Goal: Find specific fact: Find specific fact

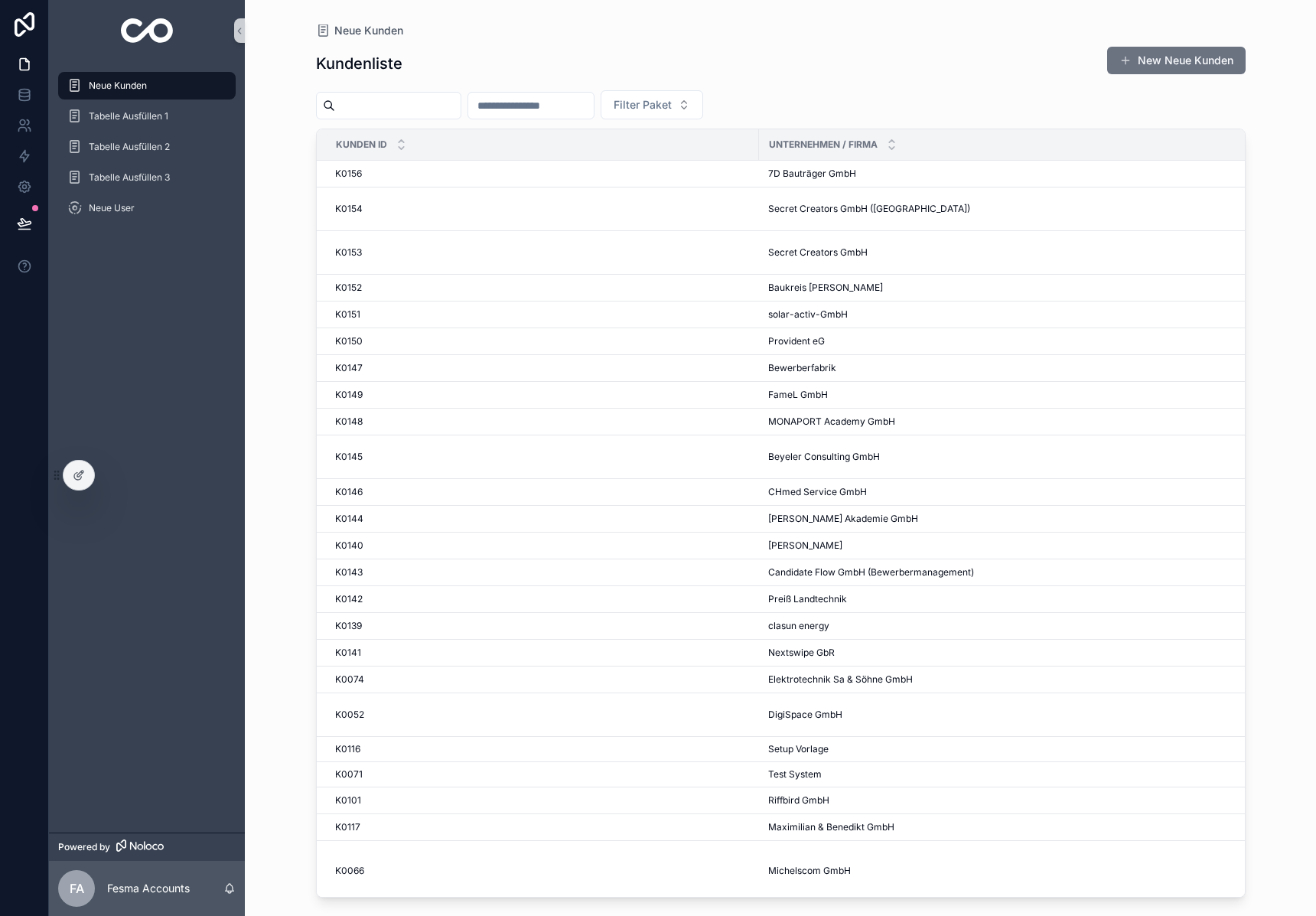
click at [399, 116] on input "scrollable content" at bounding box center [397, 105] width 125 height 21
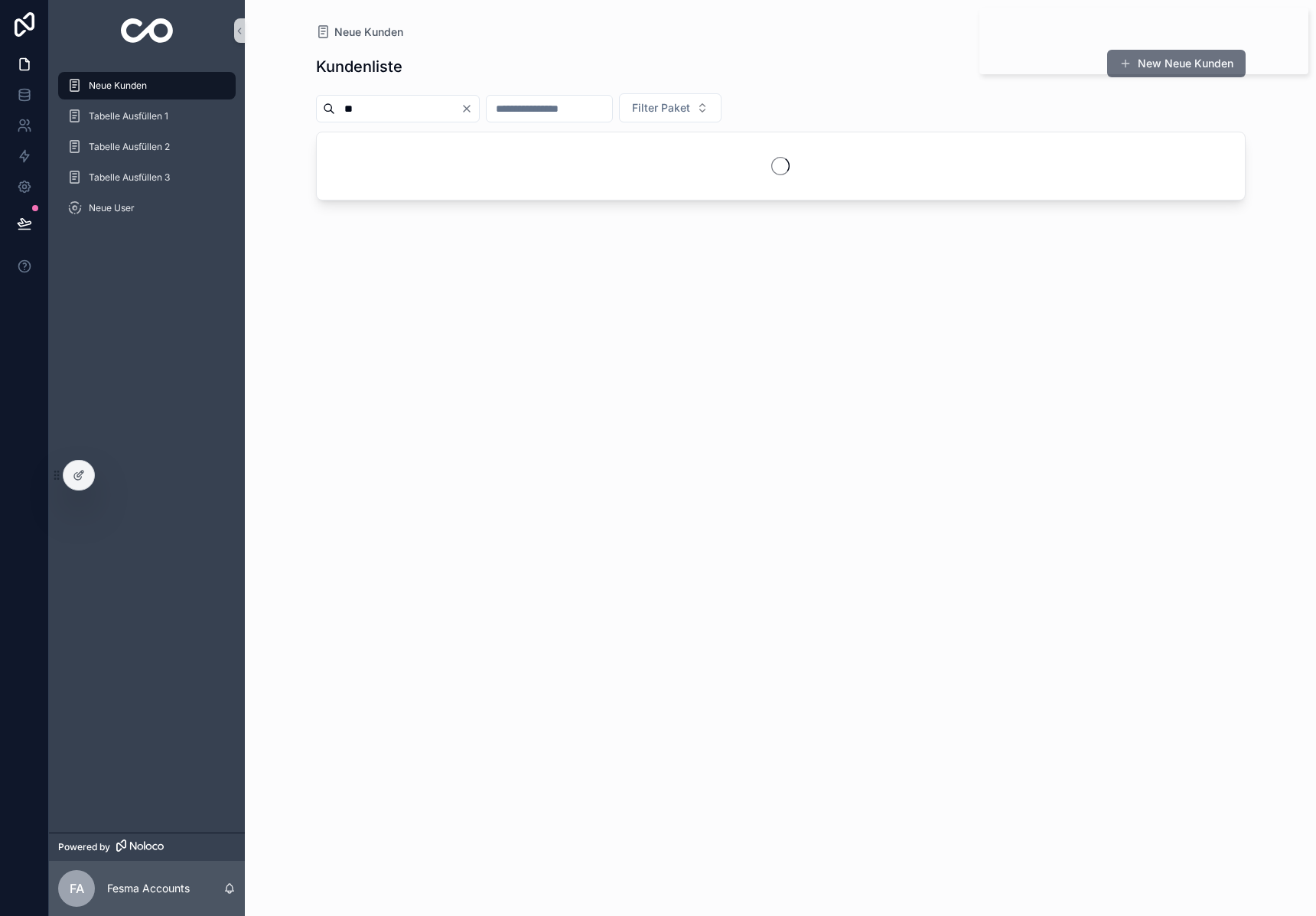
type input "**"
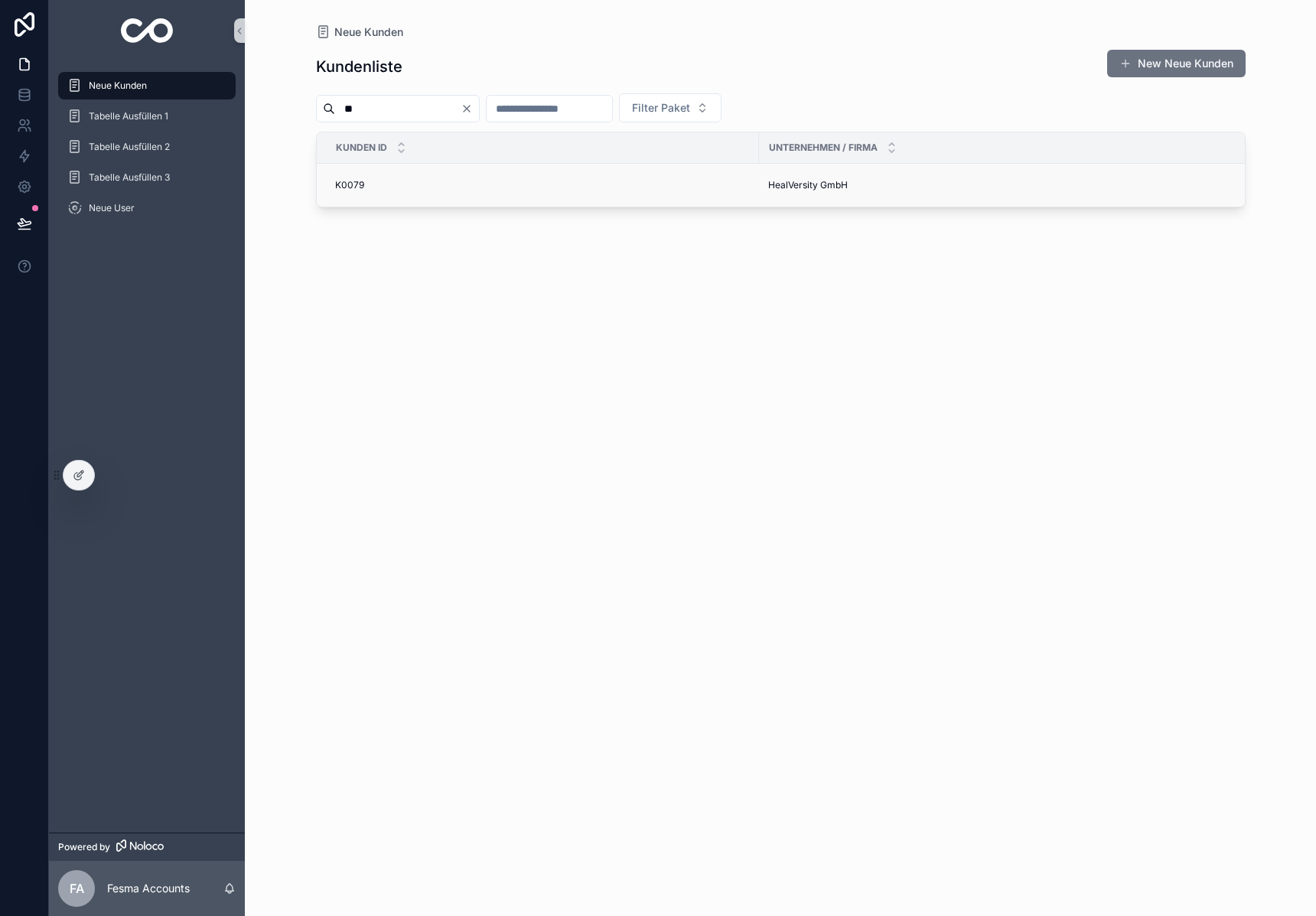
click at [819, 188] on span "HealVersity GmbH" at bounding box center [808, 184] width 79 height 12
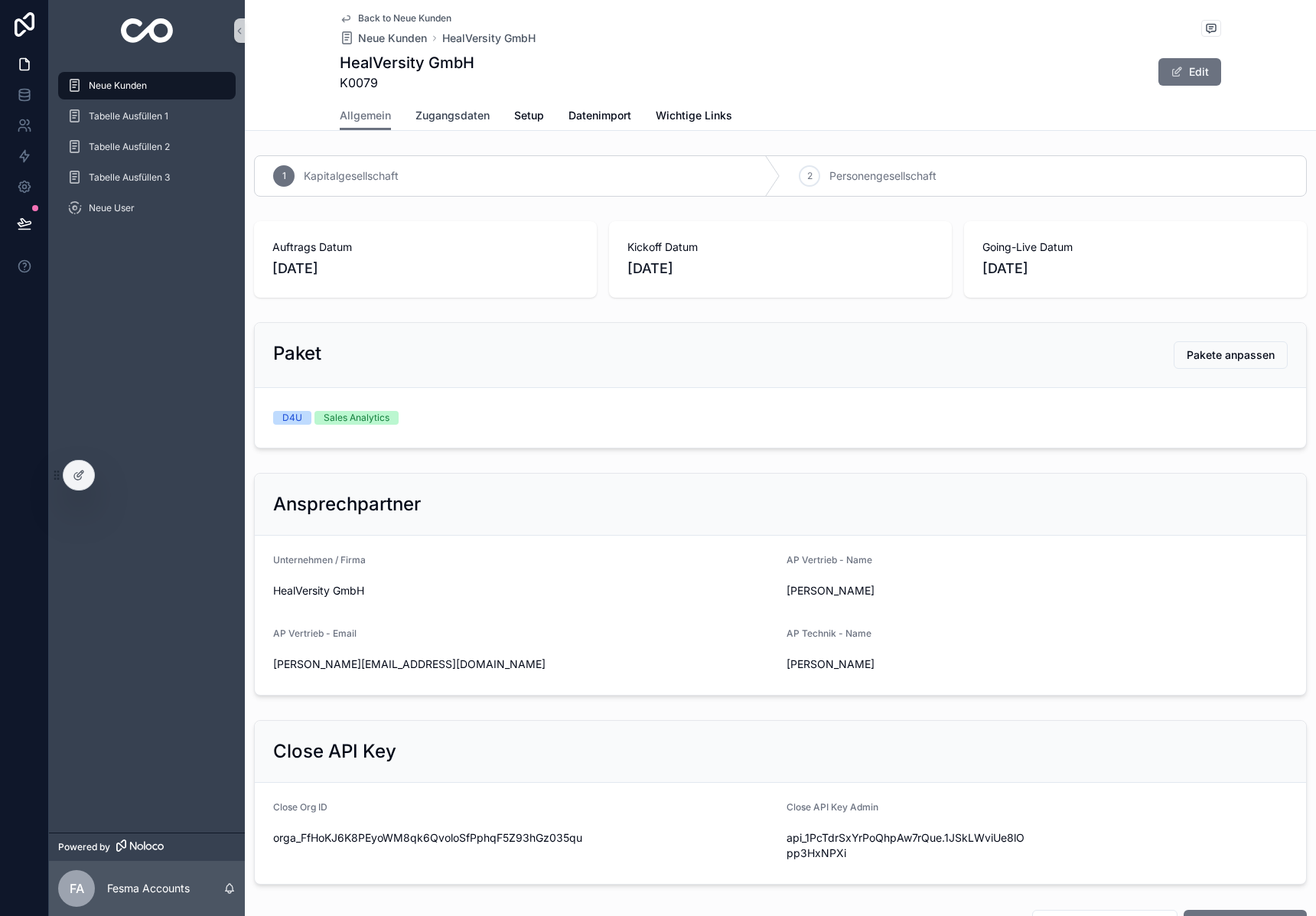
click at [461, 117] on span "Zugangsdaten" at bounding box center [452, 115] width 74 height 15
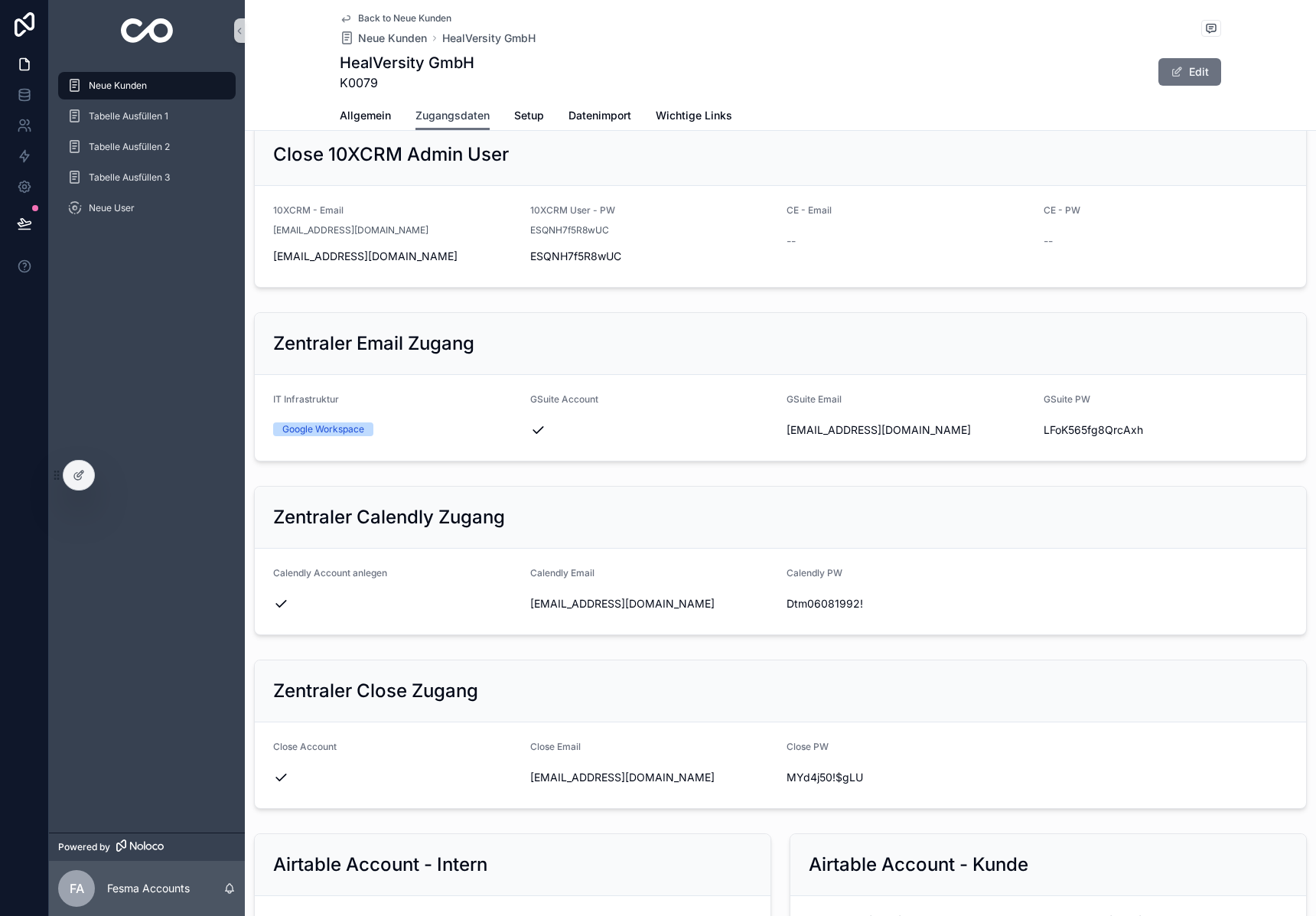
scroll to position [1678, 0]
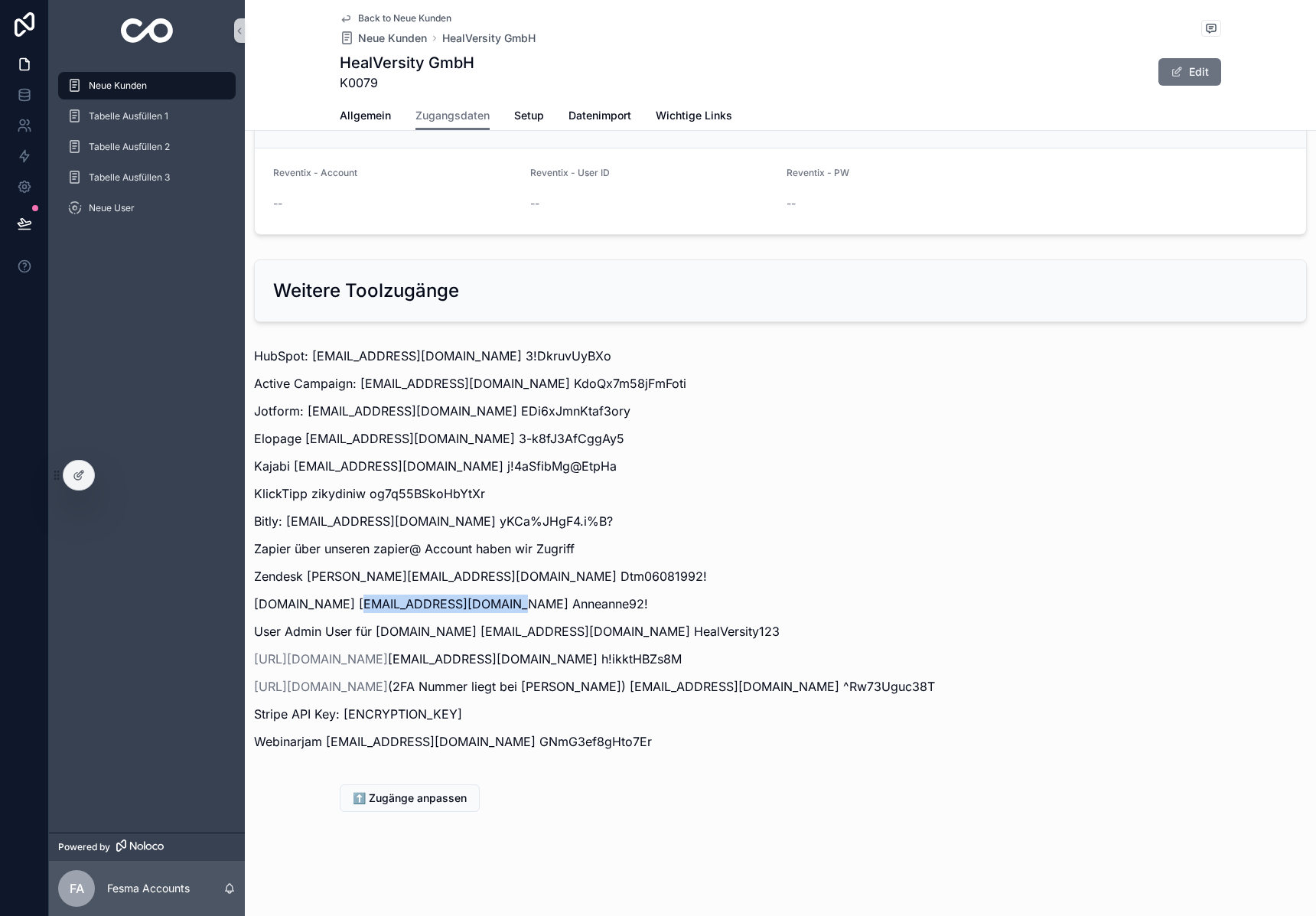
drag, startPoint x: 346, startPoint y: 606, endPoint x: 490, endPoint y: 604, distance: 144.0
click at [490, 604] on p "[DOMAIN_NAME] [EMAIL_ADDRESS][DOMAIN_NAME] Anneanne92!" at bounding box center [780, 604] width 1053 height 19
copy p "[PERSON_NAME][EMAIL_ADDRESS][DOMAIN_NAME]"
drag, startPoint x: 496, startPoint y: 602, endPoint x: 604, endPoint y: 593, distance: 108.4
click at [604, 593] on div "HubSpot: [EMAIL_ADDRESS][DOMAIN_NAME] 3!DkruvUyBXo Active Campaign: [EMAIL_ADDR…" at bounding box center [780, 548] width 1053 height 404
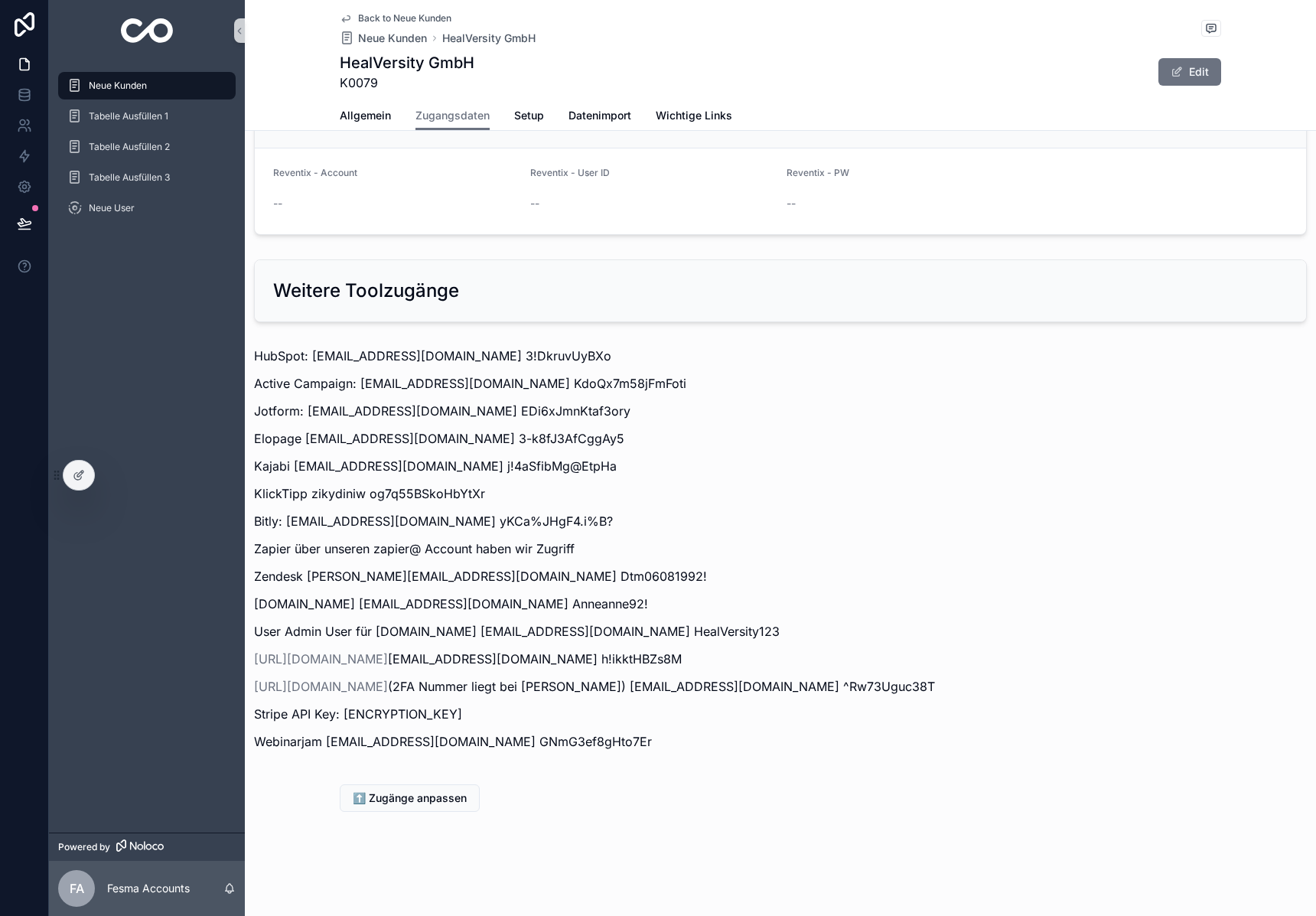
click at [578, 612] on p "[DOMAIN_NAME] [EMAIL_ADDRESS][DOMAIN_NAME] Anneanne92!" at bounding box center [780, 604] width 1053 height 19
drag, startPoint x: 571, startPoint y: 598, endPoint x: 496, endPoint y: 604, distance: 75.2
click at [496, 604] on p "[DOMAIN_NAME] [EMAIL_ADDRESS][DOMAIN_NAME] Anneanne92!" at bounding box center [780, 604] width 1053 height 19
copy p "Anneanne92!"
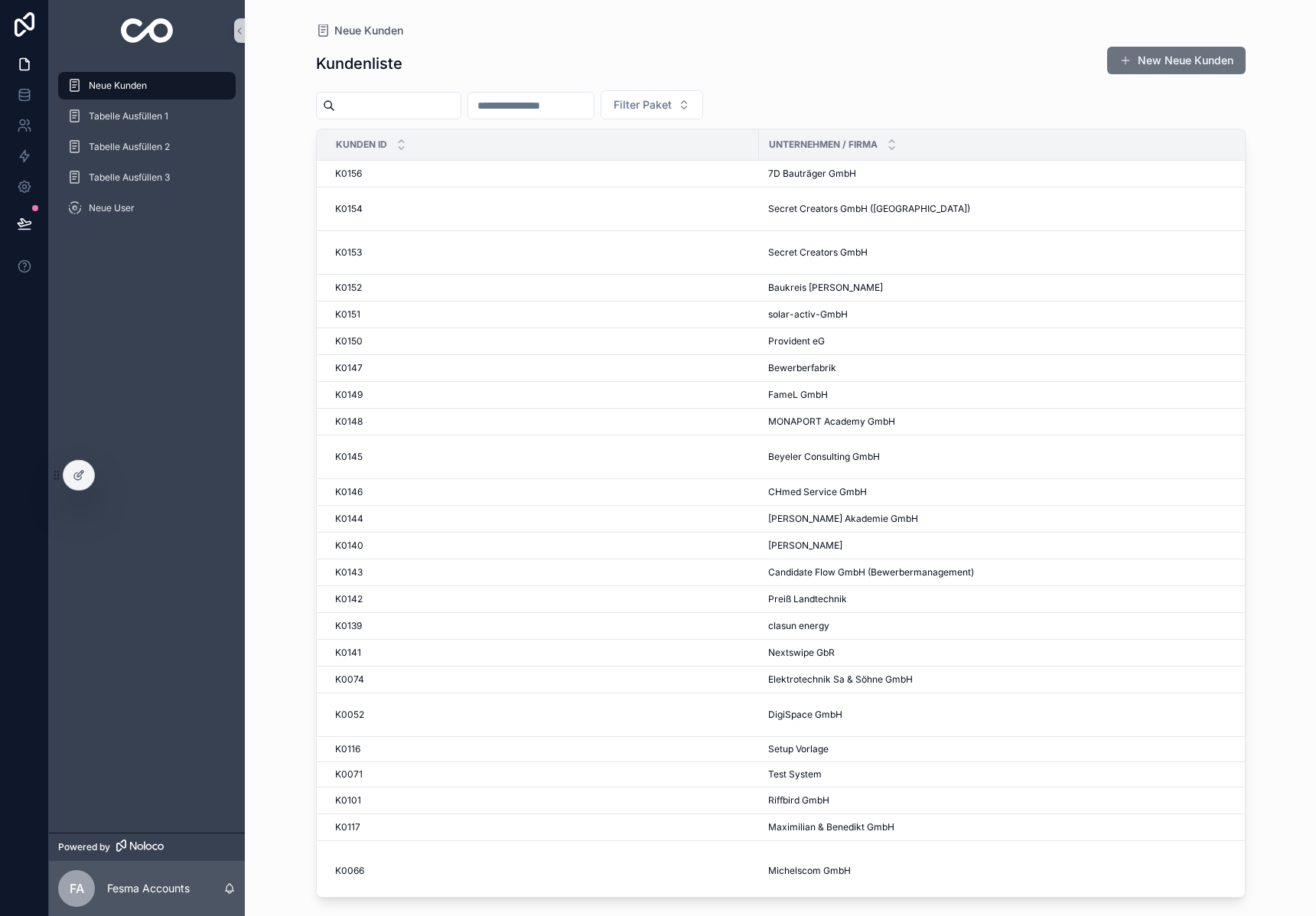
click at [409, 105] on input "scrollable content" at bounding box center [397, 105] width 125 height 21
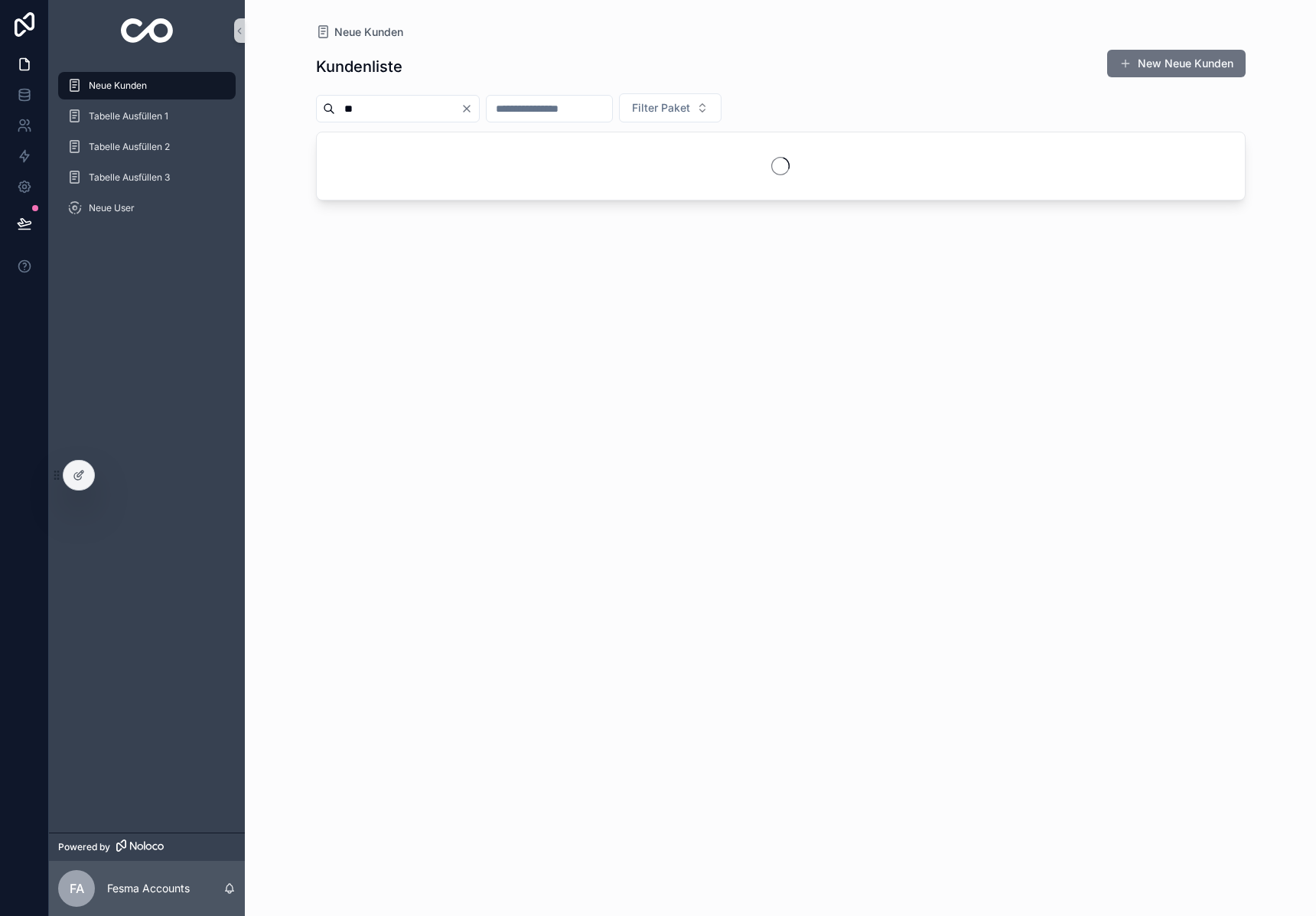
type input "**"
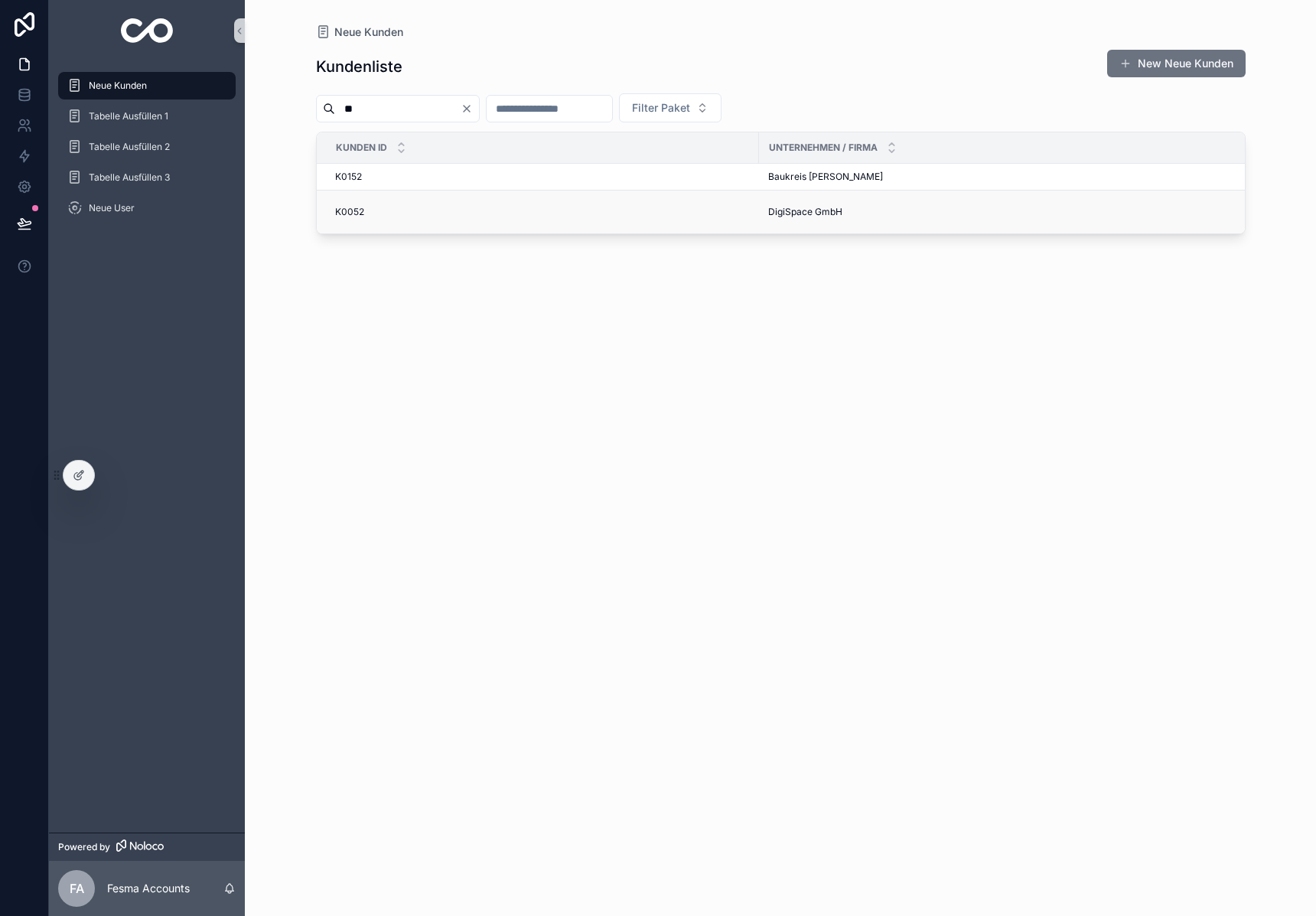
click at [783, 210] on span "DigiSpace GmbH" at bounding box center [805, 211] width 74 height 12
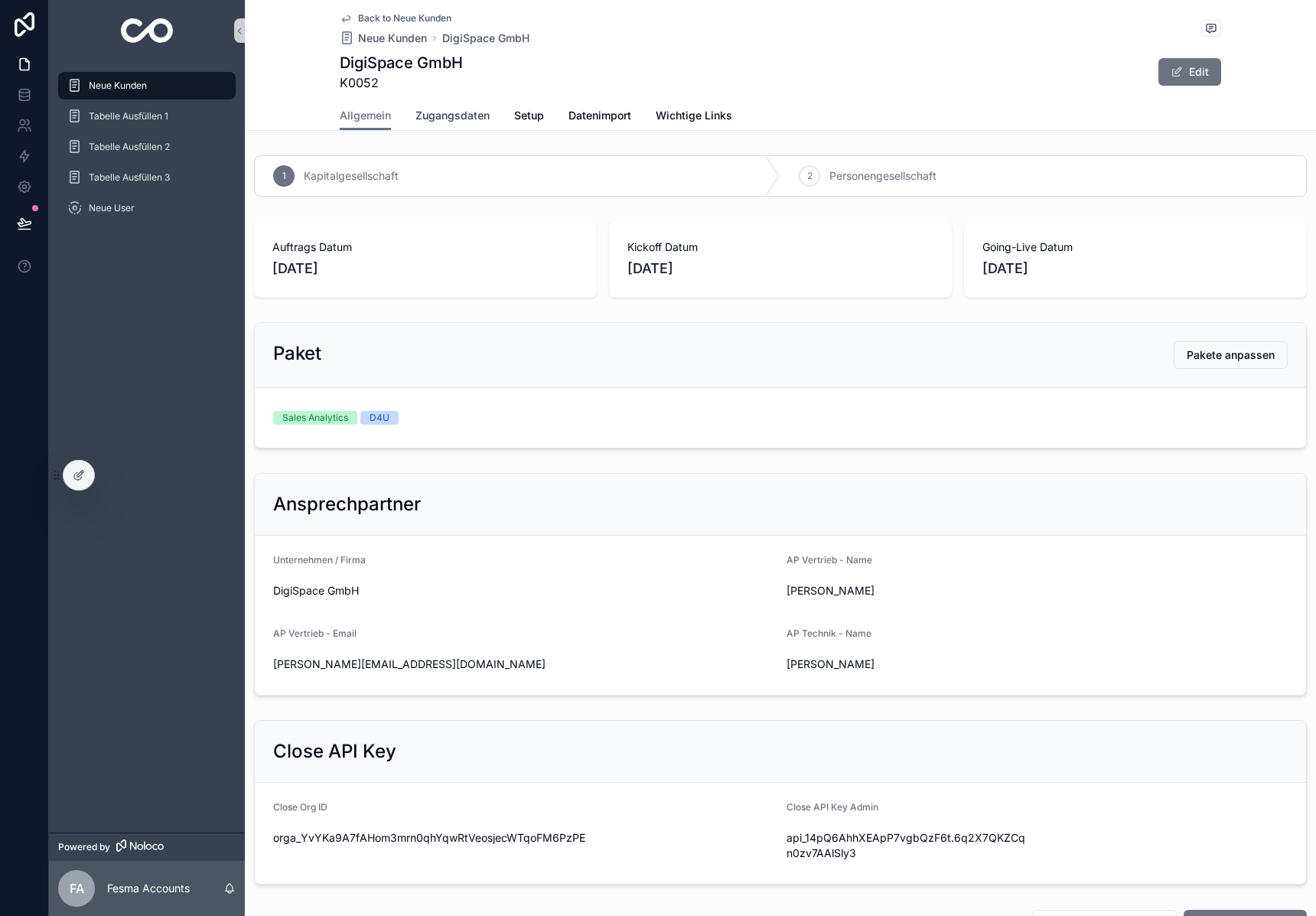
click at [443, 108] on span "Zugangsdaten" at bounding box center [452, 115] width 74 height 15
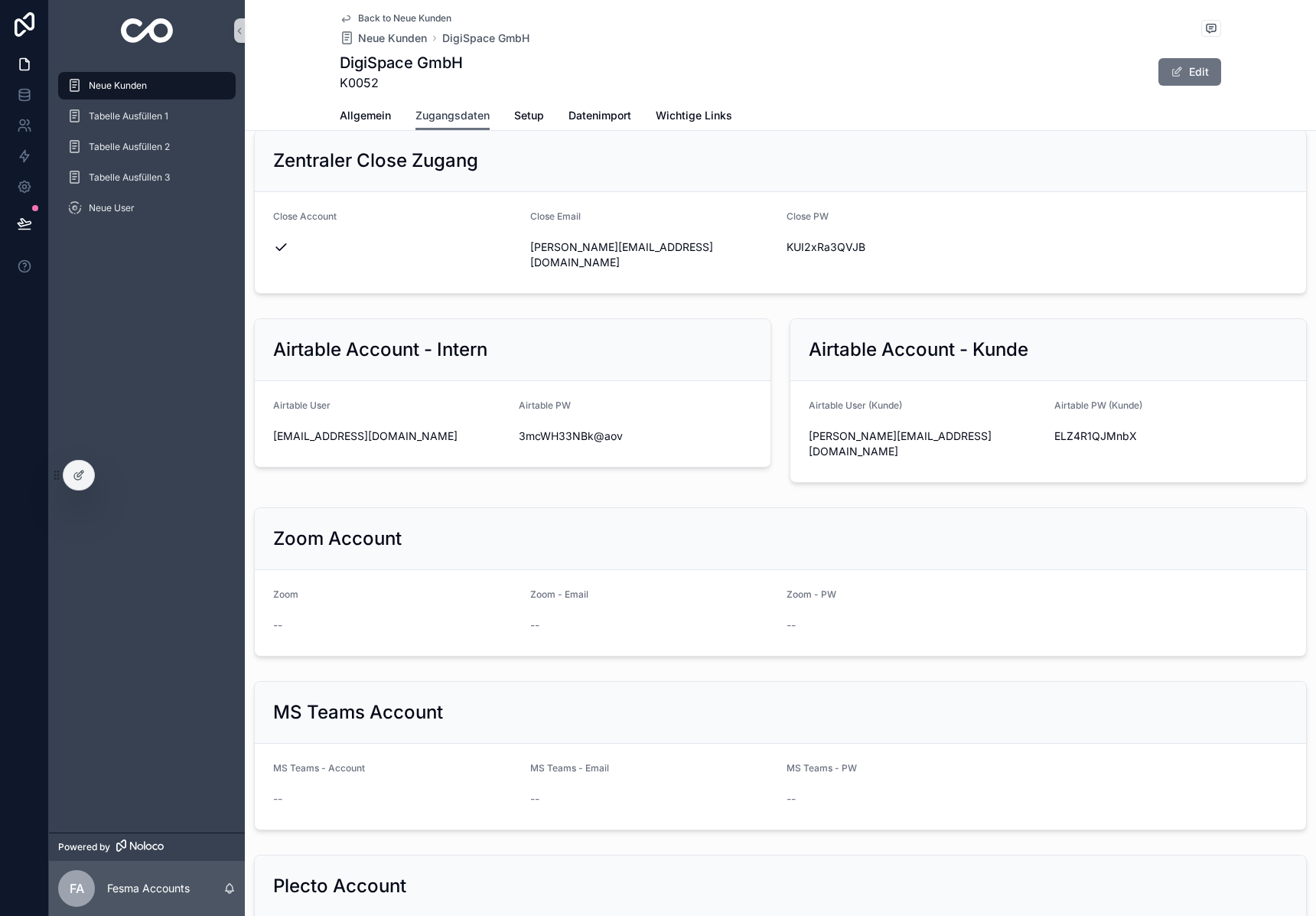
scroll to position [525, 0]
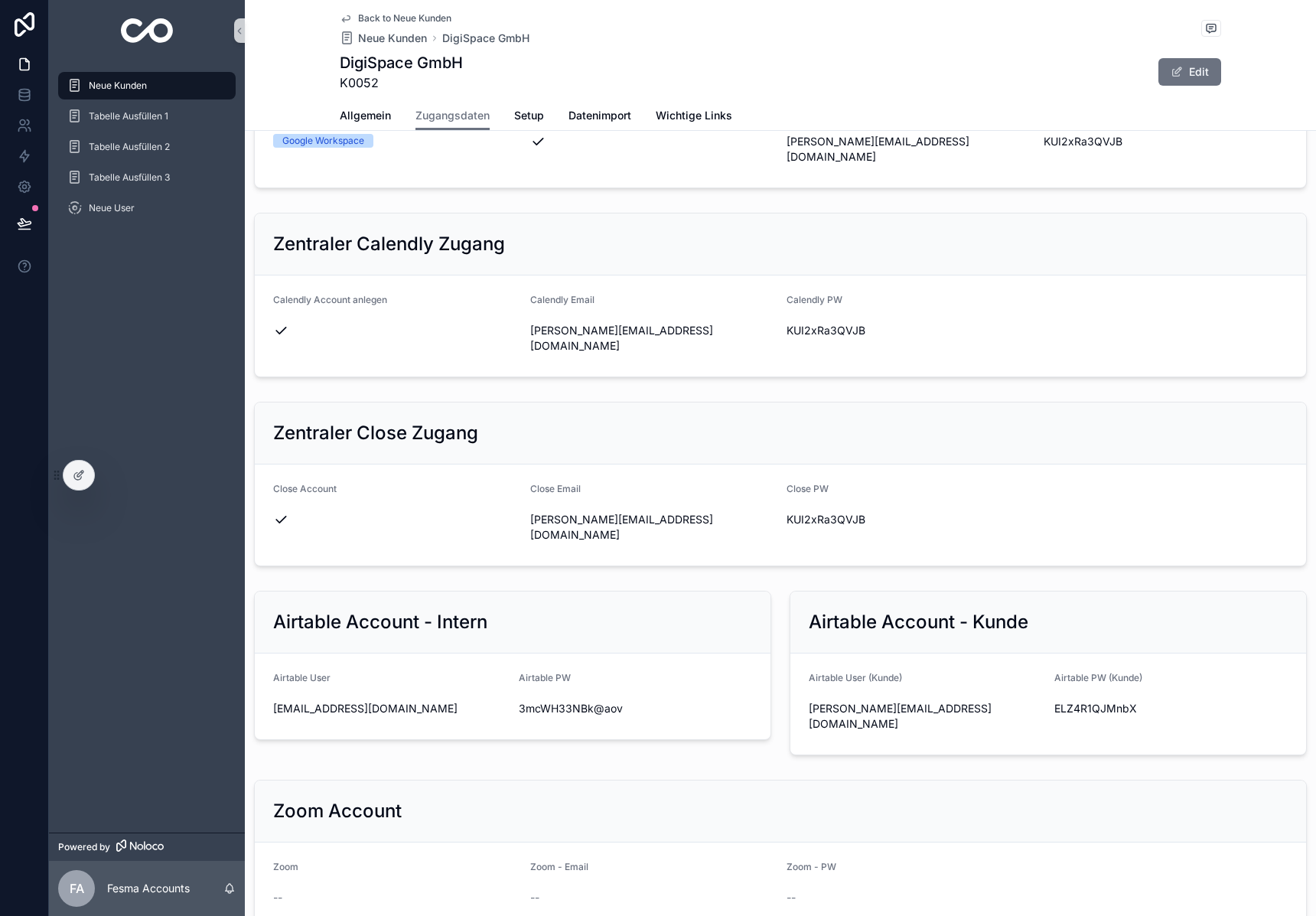
click at [905, 696] on div "christoph@beratung-digispace.at" at bounding box center [925, 715] width 233 height 40
click at [910, 701] on span "christoph@beratung-digispace.at" at bounding box center [925, 716] width 233 height 31
copy div "christoph@beratung-digispace.at"
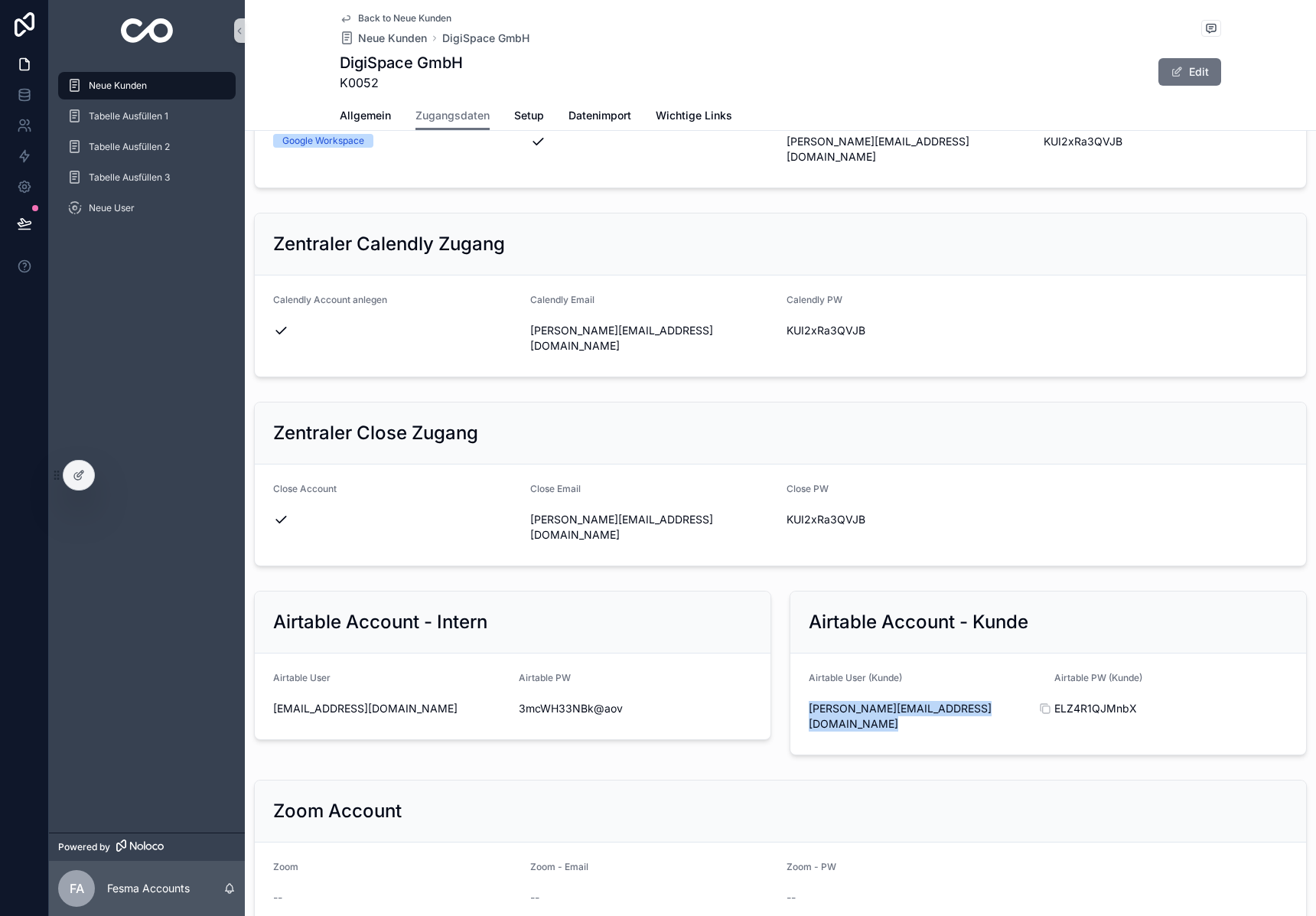
click at [1082, 701] on span "ELZ4R1QJMnbX" at bounding box center [1171, 708] width 233 height 15
drag, startPoint x: 928, startPoint y: 678, endPoint x: 931, endPoint y: 667, distance: 11.4
click at [928, 676] on form "Airtable User (Kunde) christoph@beratung-digispace.at Airtable PW (Kunde) ELZ4R…" at bounding box center [1048, 703] width 516 height 101
click at [931, 701] on span "christoph@beratung-digispace.at" at bounding box center [925, 716] width 233 height 31
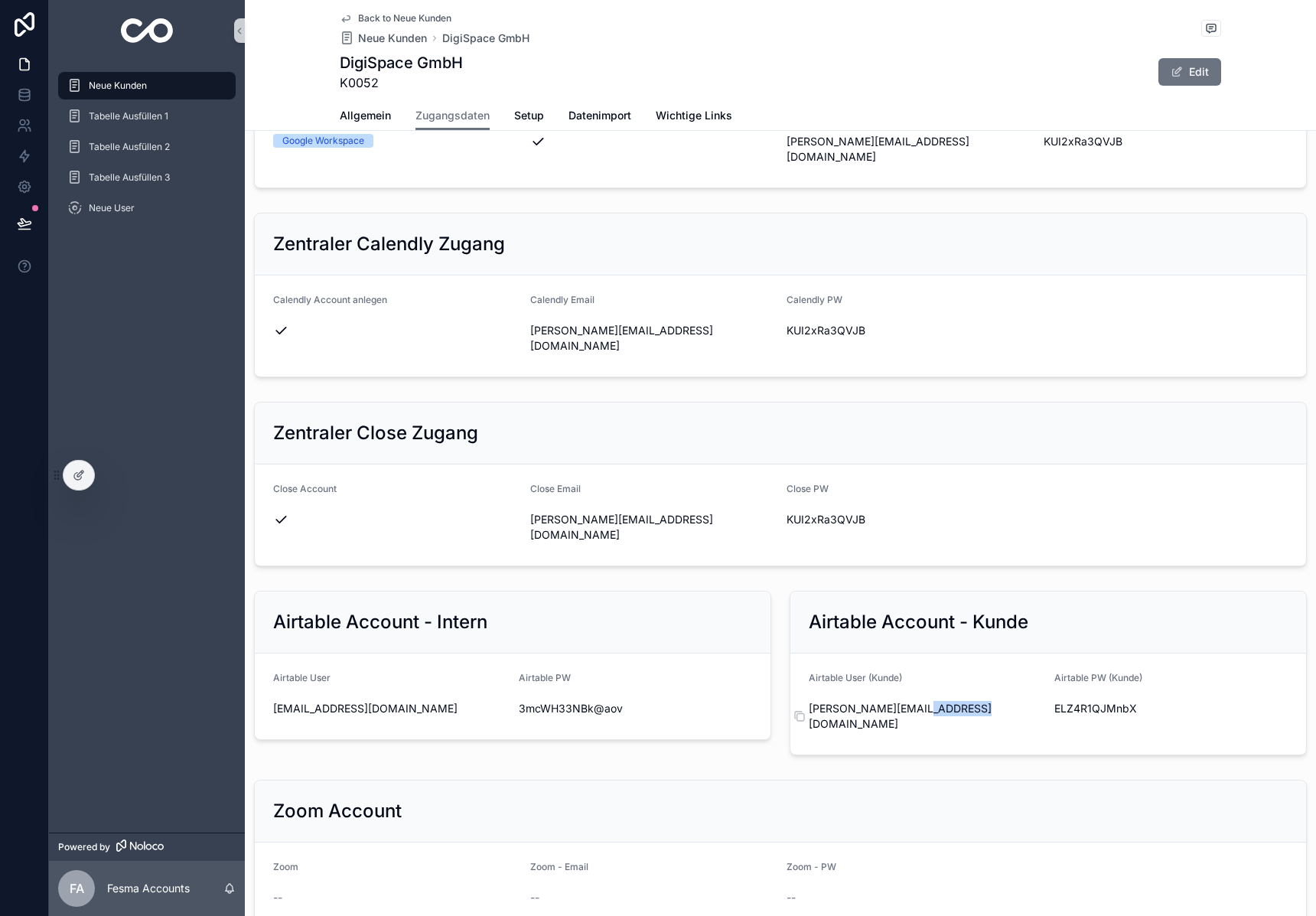
click at [931, 701] on span "christoph@beratung-digispace.at" at bounding box center [925, 716] width 233 height 31
copy div "christoph@beratung-digispace.at"
click at [1079, 701] on span "ELZ4R1QJMnbX" at bounding box center [1171, 708] width 233 height 15
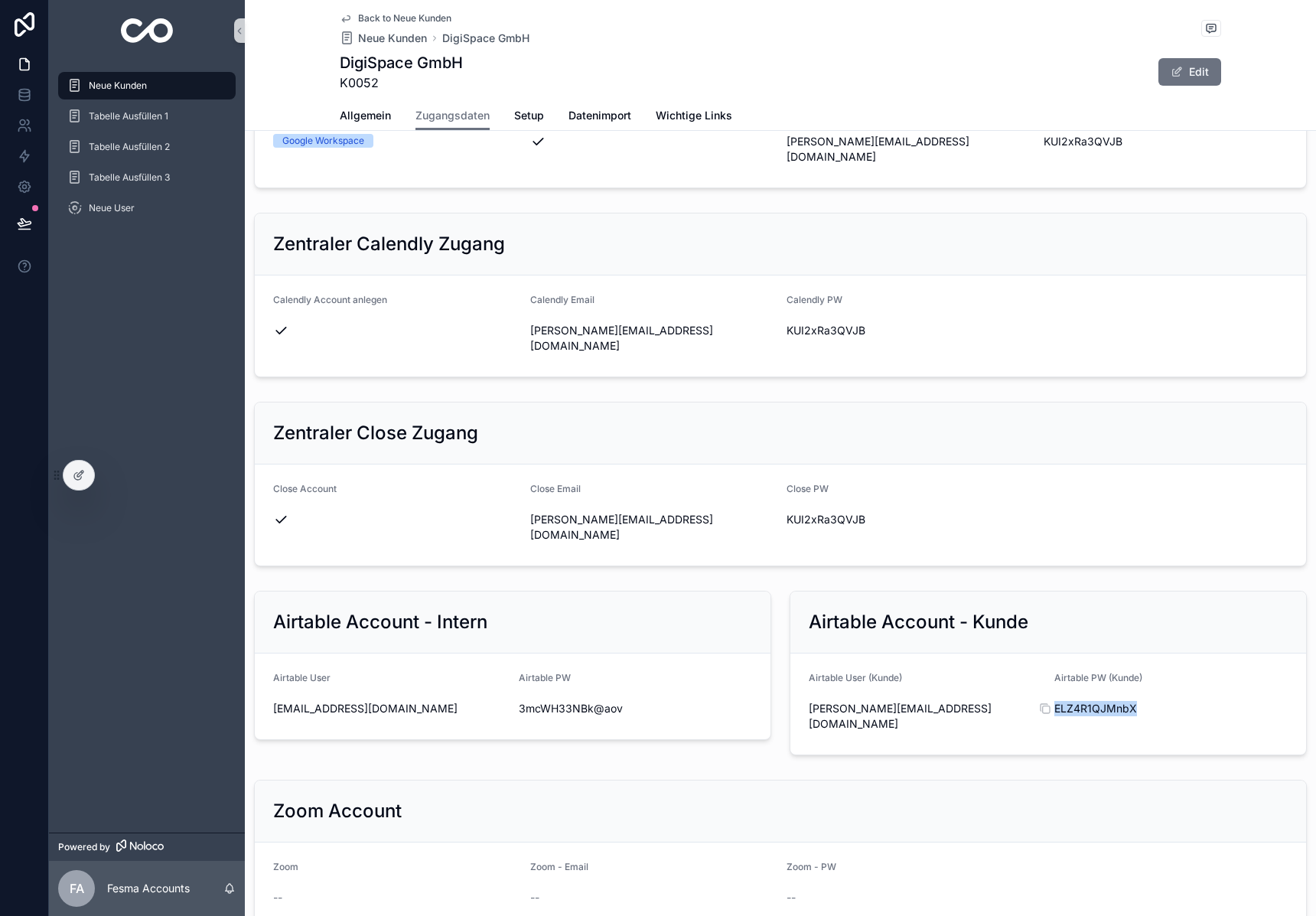
click at [1079, 701] on span "ELZ4R1QJMnbX" at bounding box center [1171, 708] width 233 height 15
copy div "ELZ4R1QJMnbX"
